Goal: Task Accomplishment & Management: Use online tool/utility

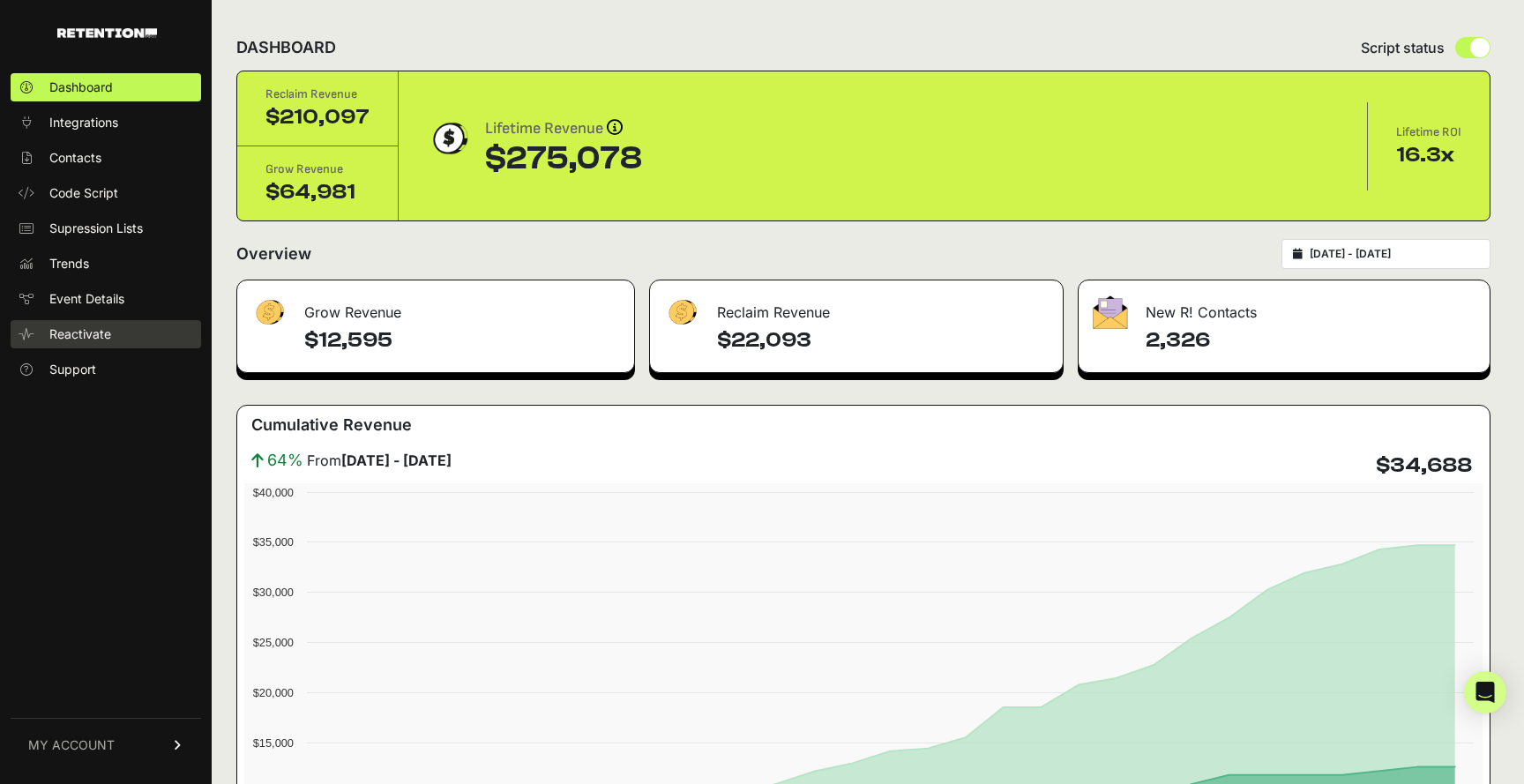
click at [79, 322] on link "Reactivate" at bounding box center [105, 334] width 190 height 28
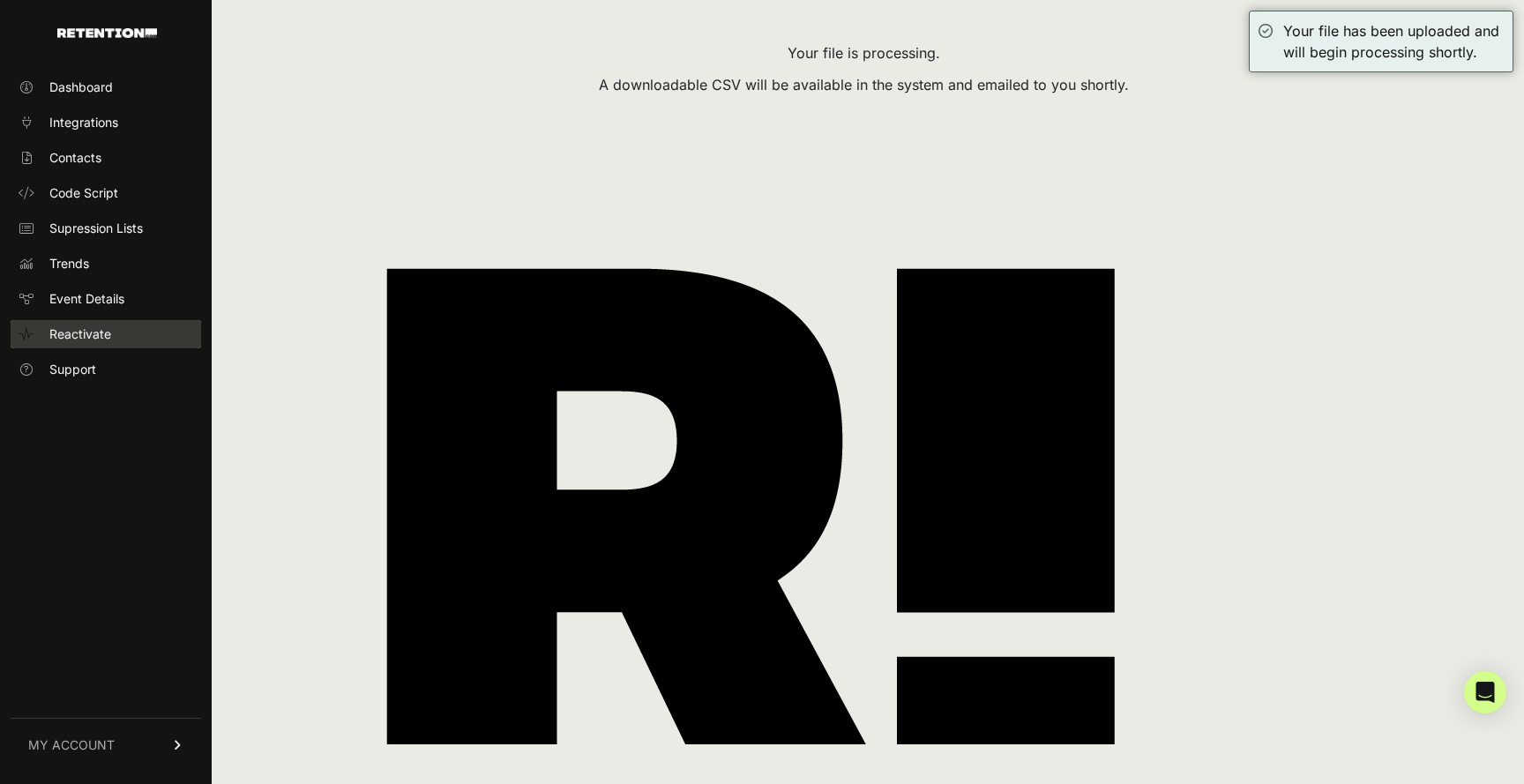
click at [80, 335] on span "Reactivate" at bounding box center [81, 334] width 62 height 18
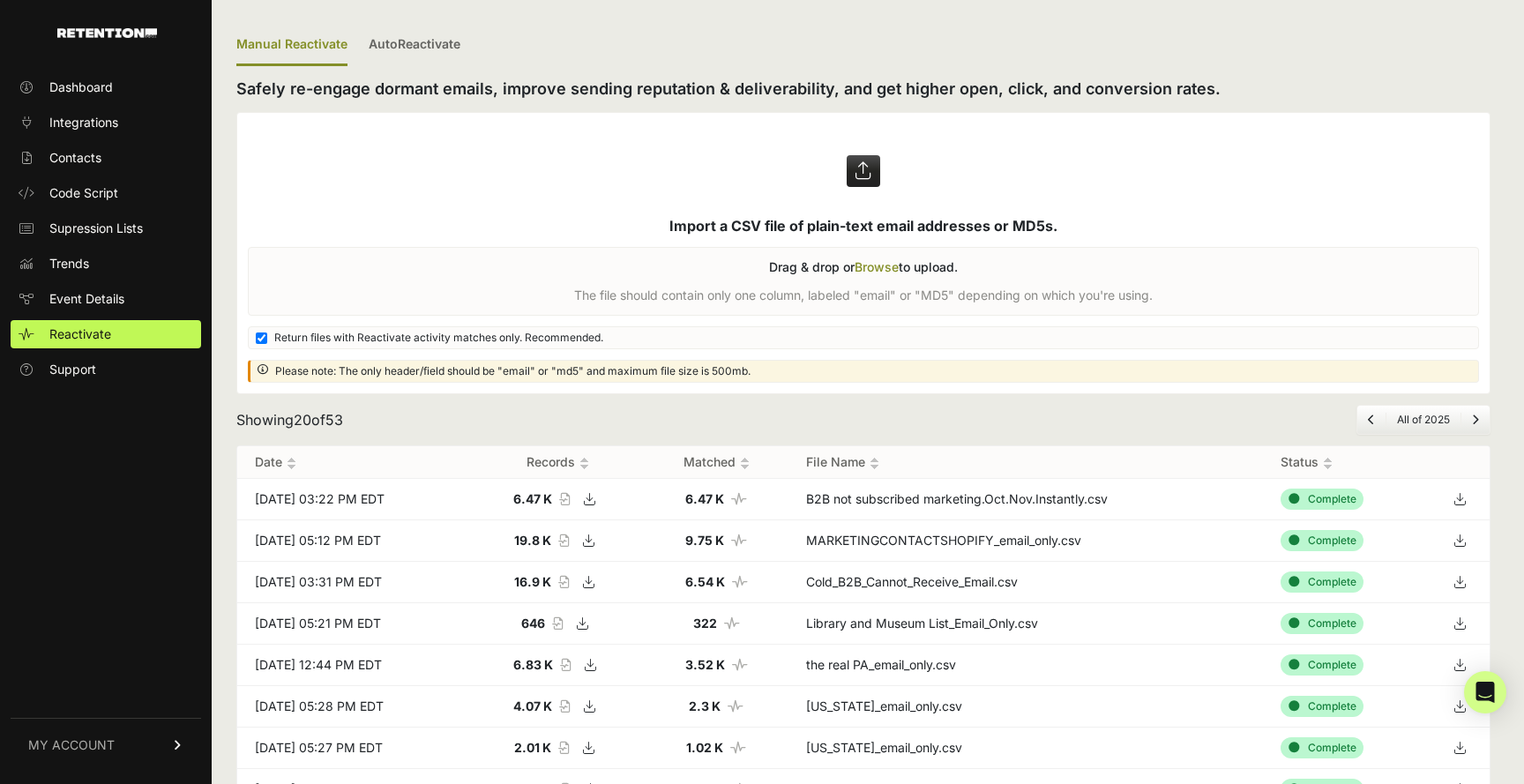
click at [1464, 498] on icon at bounding box center [1460, 499] width 25 height 27
